Goal: Task Accomplishment & Management: Complete application form

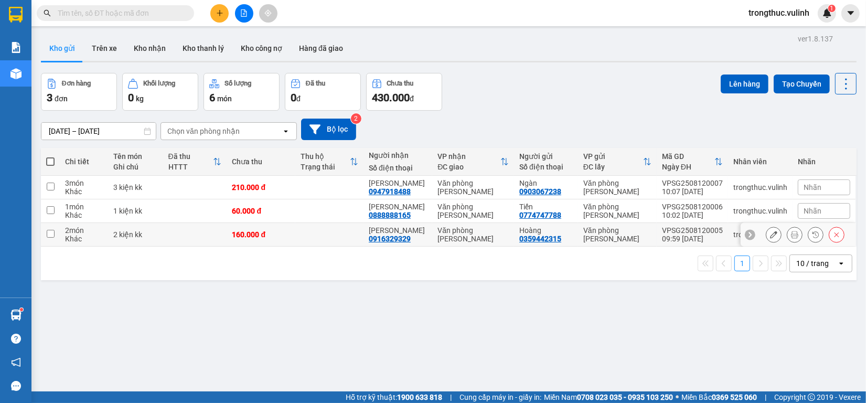
click at [41, 36] on button "Kho gửi" at bounding box center [62, 48] width 42 height 25
click at [218, 10] on icon "plus" at bounding box center [219, 12] width 7 height 7
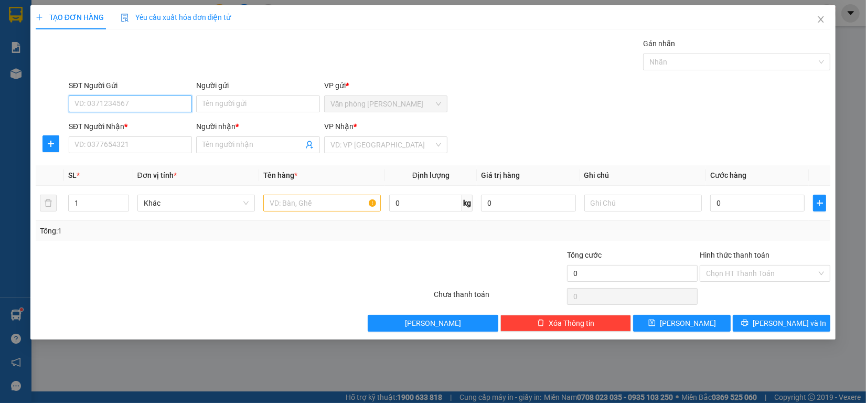
click at [122, 110] on input "SĐT Người Gửi" at bounding box center [130, 103] width 123 height 17
type input "0978637729"
click at [260, 102] on input "Người gửi" at bounding box center [257, 103] width 123 height 17
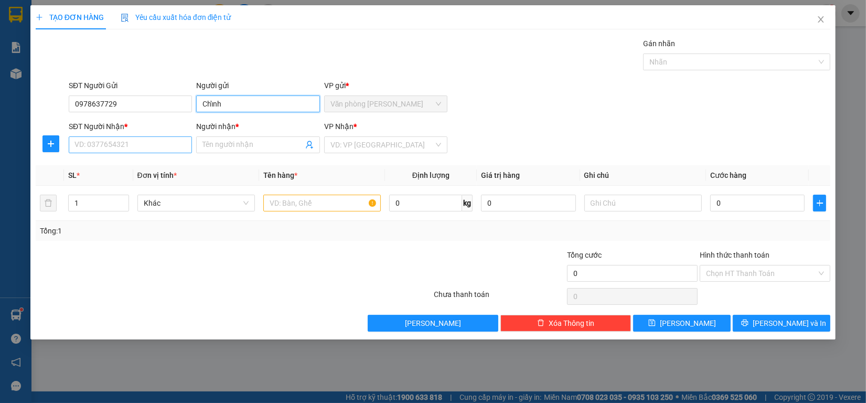
type input "Chỉnh"
click at [122, 142] on input "SĐT Người Nhận *" at bounding box center [130, 144] width 123 height 17
type input "0915454803"
click at [244, 153] on span at bounding box center [257, 144] width 123 height 17
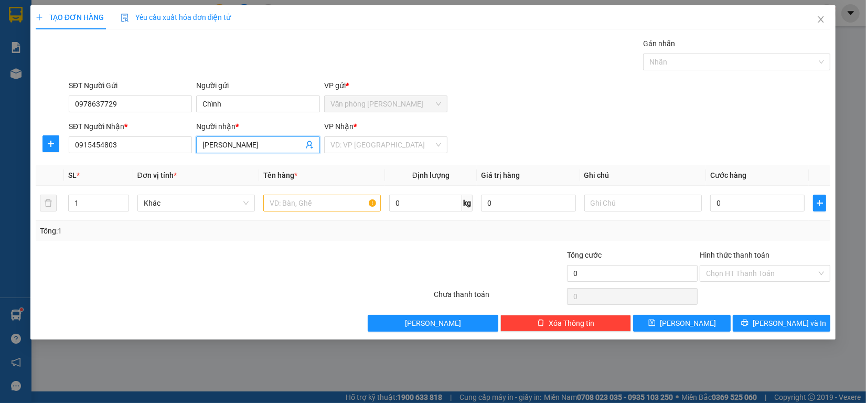
type input "[PERSON_NAME]"
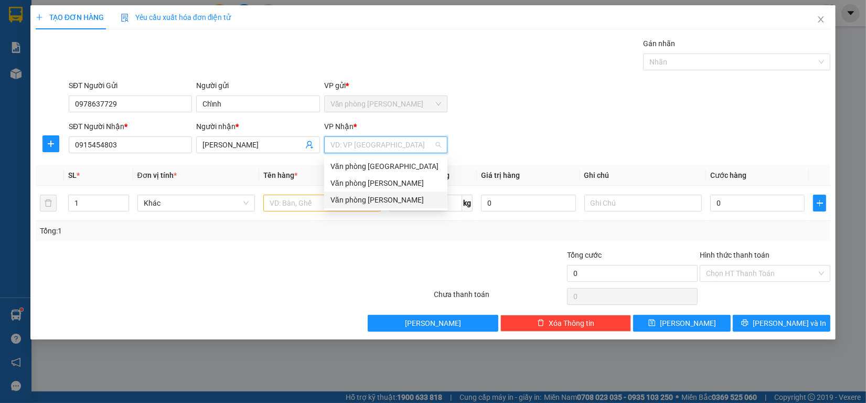
click at [359, 192] on div "Văn phòng [PERSON_NAME]" at bounding box center [385, 199] width 123 height 17
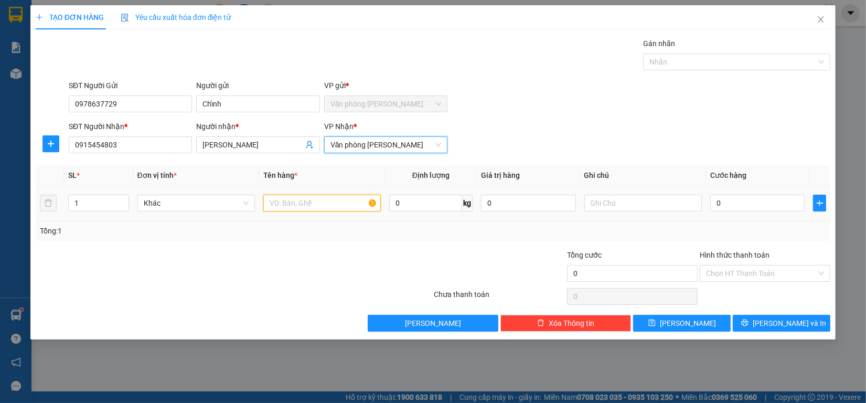
click at [316, 208] on input "text" at bounding box center [321, 203] width 117 height 17
type input "1 kiện - kk"
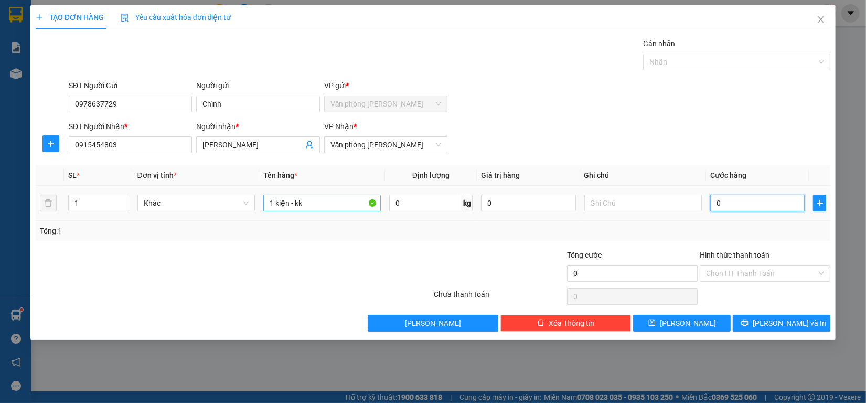
type input "6"
type input "60"
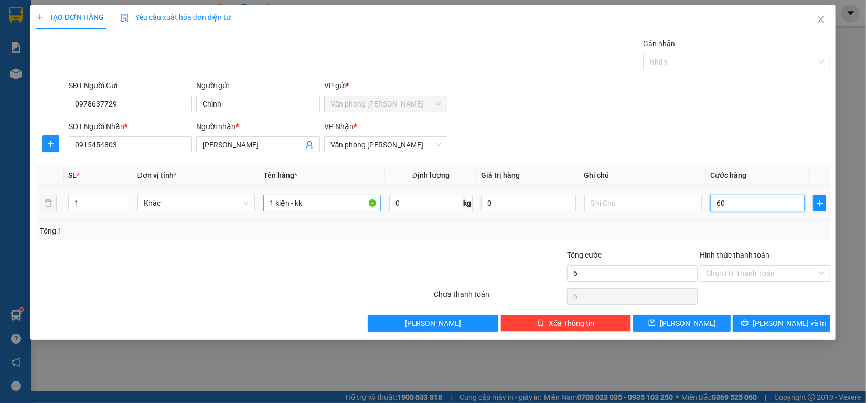
type input "60"
type input "600"
type input "6.000"
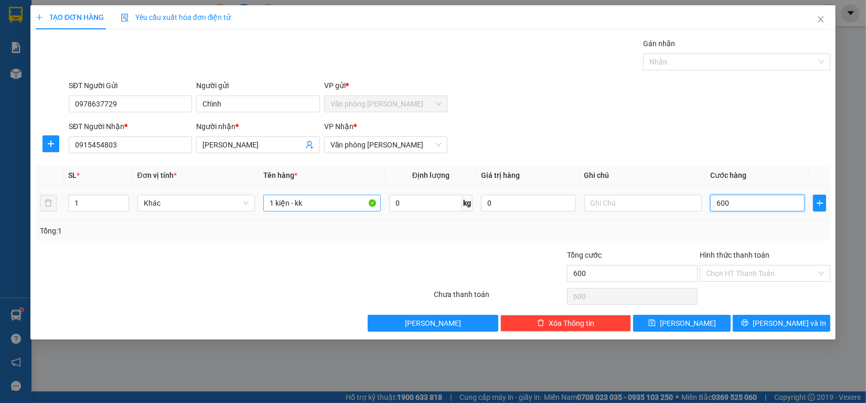
type input "6.000"
type input "60.000"
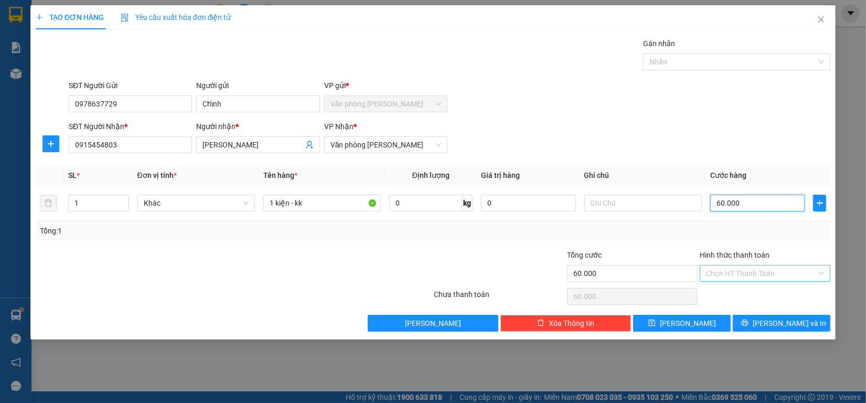
type input "60.000"
click at [743, 273] on input "Hình thức thanh toán" at bounding box center [761, 273] width 111 height 16
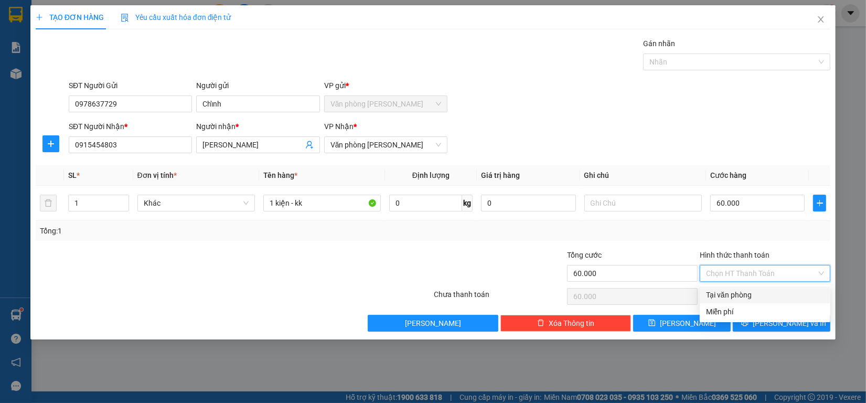
click at [747, 289] on div "Tại văn phòng" at bounding box center [765, 295] width 118 height 12
type input "0"
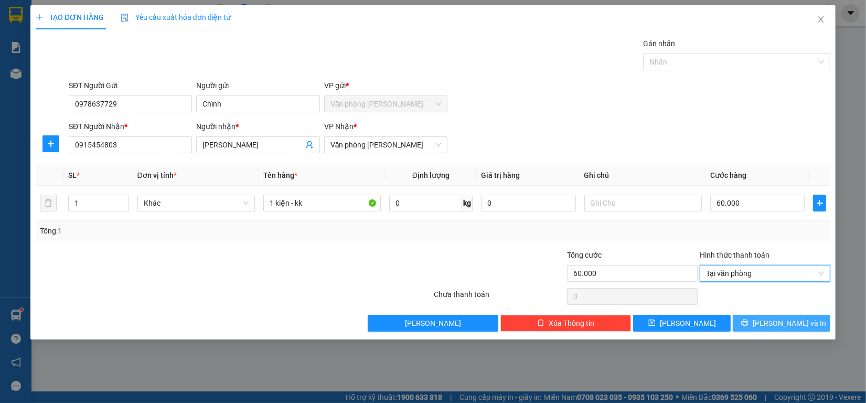
click at [755, 320] on button "[PERSON_NAME] và In" at bounding box center [781, 323] width 98 height 17
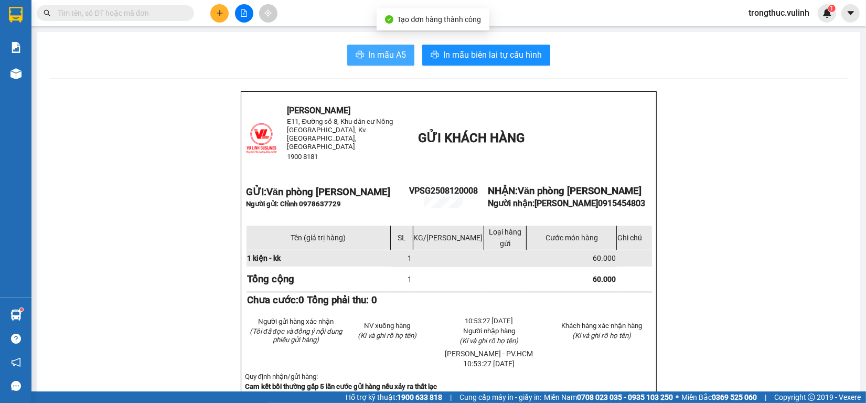
drag, startPoint x: 359, startPoint y: 53, endPoint x: 359, endPoint y: 63, distance: 10.0
click at [359, 61] on button "In mẫu A5" at bounding box center [380, 55] width 67 height 21
click at [359, 63] on button "In mẫu A5" at bounding box center [380, 55] width 67 height 21
click at [215, 19] on button at bounding box center [219, 13] width 18 height 18
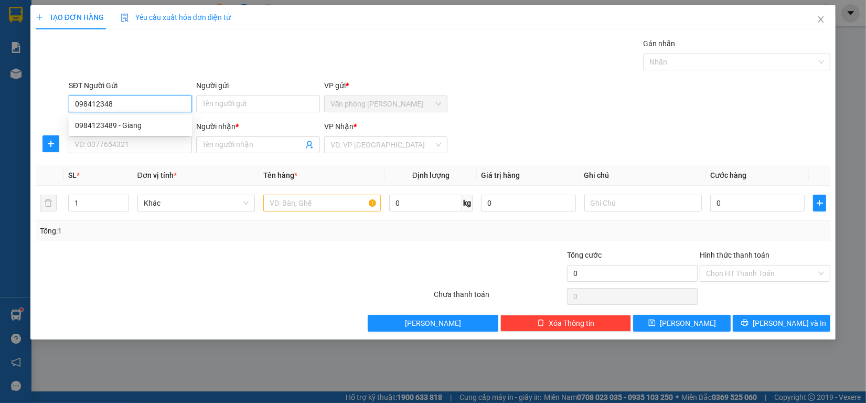
type input "0984123489"
click at [153, 121] on div "0984123489 - Giang" at bounding box center [130, 126] width 111 height 12
type input "Giang"
type input "0943225499"
type input "Hào"
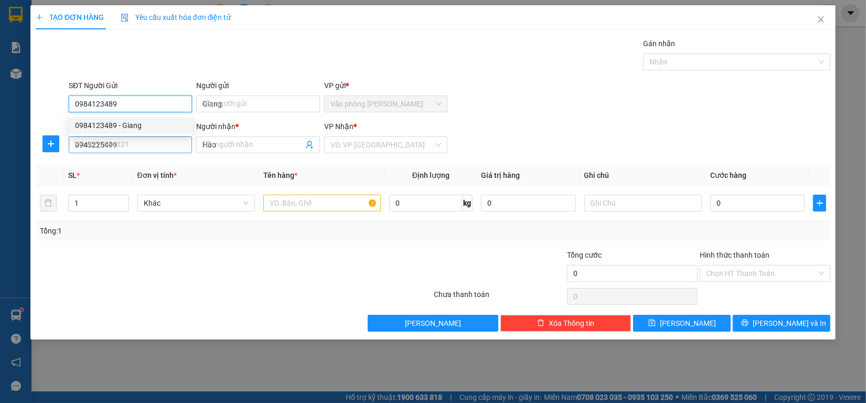
type input "60.000"
type input "0984123489"
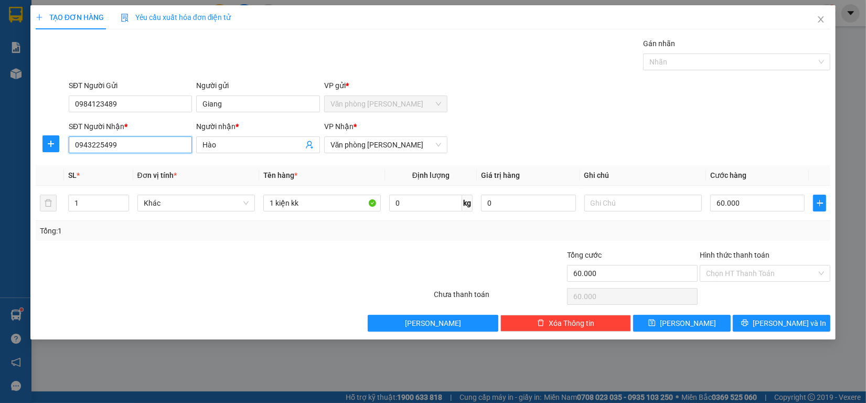
drag, startPoint x: 131, startPoint y: 151, endPoint x: 6, endPoint y: 207, distance: 137.3
click at [0, 212] on div "TẠO ĐƠN HÀNG Yêu cầu xuất hóa đơn điện tử Transit Pickup Surcharge Ids Transit …" at bounding box center [433, 201] width 866 height 403
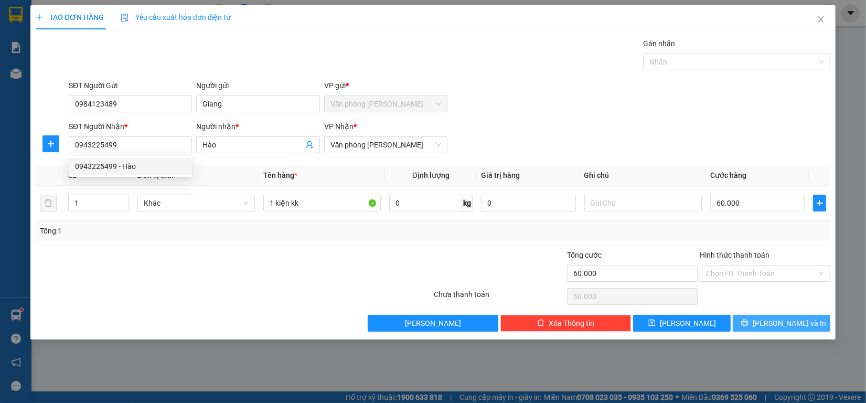
click at [758, 325] on button "[PERSON_NAME] và In" at bounding box center [781, 323] width 98 height 17
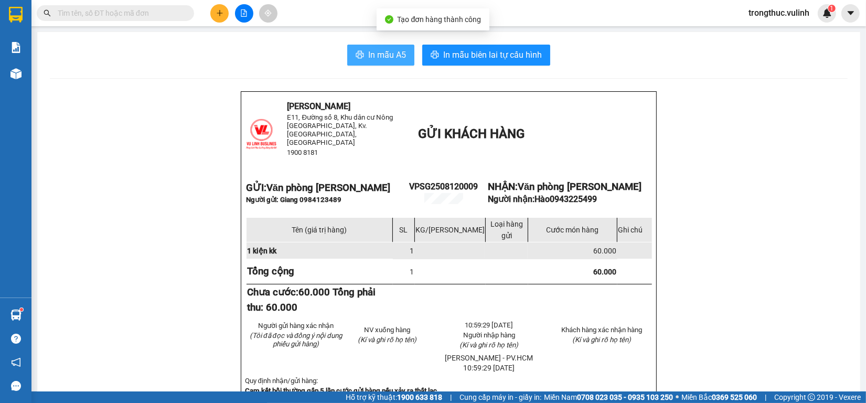
click at [355, 57] on icon "printer" at bounding box center [359, 54] width 8 height 8
